Goal: Task Accomplishment & Management: Use online tool/utility

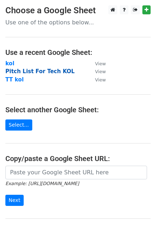
click at [54, 74] on strong "Pitch List For Tech KOL" at bounding box center [39, 71] width 69 height 6
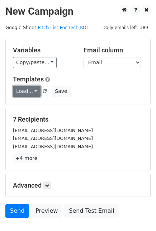
click at [35, 91] on link "Load..." at bounding box center [27, 91] width 28 height 11
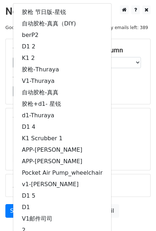
click at [152, 104] on main "New Campaign Daily emails left: 389 Google Sheet: Pitch List For Tech KOL Varia…" at bounding box center [78, 113] width 156 height 216
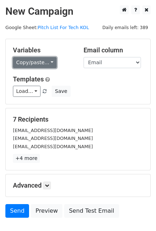
click at [49, 62] on link "Copy/paste..." at bounding box center [35, 62] width 44 height 11
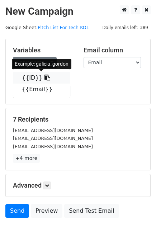
drag, startPoint x: 40, startPoint y: 78, endPoint x: 33, endPoint y: 80, distance: 6.3
click at [45, 78] on icon at bounding box center [48, 78] width 6 height 6
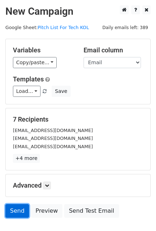
click at [13, 216] on link "Send" at bounding box center [17, 211] width 24 height 14
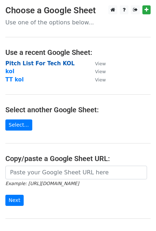
click at [42, 64] on strong "Pitch List For Tech KOL" at bounding box center [39, 63] width 69 height 6
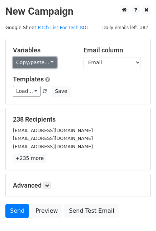
click at [51, 62] on link "Copy/paste..." at bounding box center [35, 62] width 44 height 11
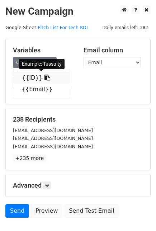
click at [45, 78] on icon at bounding box center [48, 78] width 6 height 6
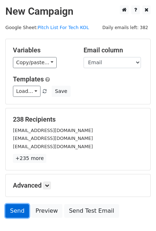
click at [10, 213] on link "Send" at bounding box center [17, 211] width 24 height 14
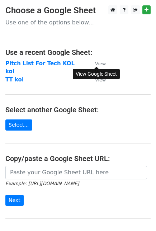
click at [97, 63] on small "View" at bounding box center [100, 63] width 11 height 5
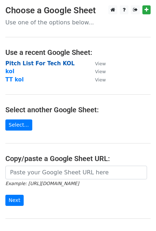
click at [30, 64] on strong "Pitch List For Tech KOL" at bounding box center [39, 63] width 69 height 6
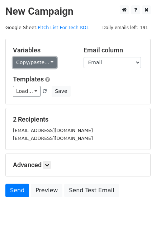
click at [50, 61] on link "Copy/paste..." at bounding box center [35, 62] width 44 height 11
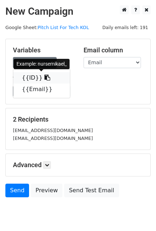
click at [45, 78] on icon at bounding box center [48, 78] width 6 height 6
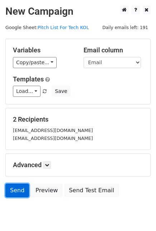
click at [16, 189] on link "Send" at bounding box center [17, 191] width 24 height 14
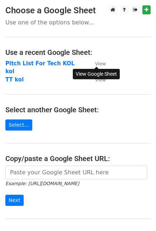
click at [101, 63] on small "View" at bounding box center [100, 63] width 11 height 5
click at [29, 65] on strong "Pitch List For Tech KOL" at bounding box center [39, 63] width 69 height 6
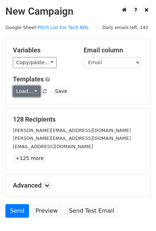
click at [33, 91] on link "Load..." at bounding box center [27, 91] width 28 height 11
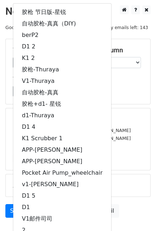
click at [126, 83] on div "Templates Load... 胶枪 节日版-星锐 自动胶枪-真真（DIY) berP2 D1 2 K1 2 胶枪-Thuraya V1-Thuraya …" at bounding box center [78, 86] width 141 height 22
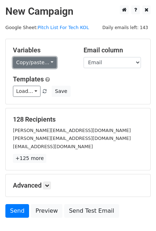
click at [51, 60] on link "Copy/paste..." at bounding box center [35, 62] width 44 height 11
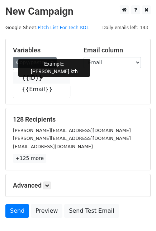
drag, startPoint x: 41, startPoint y: 78, endPoint x: 5, endPoint y: 95, distance: 39.7
click at [45, 78] on icon at bounding box center [48, 78] width 6 height 6
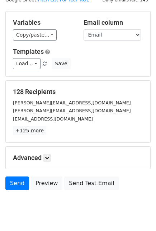
scroll to position [46, 0]
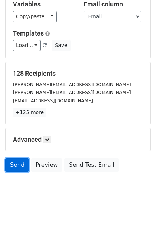
click at [23, 168] on link "Send" at bounding box center [17, 165] width 24 height 14
